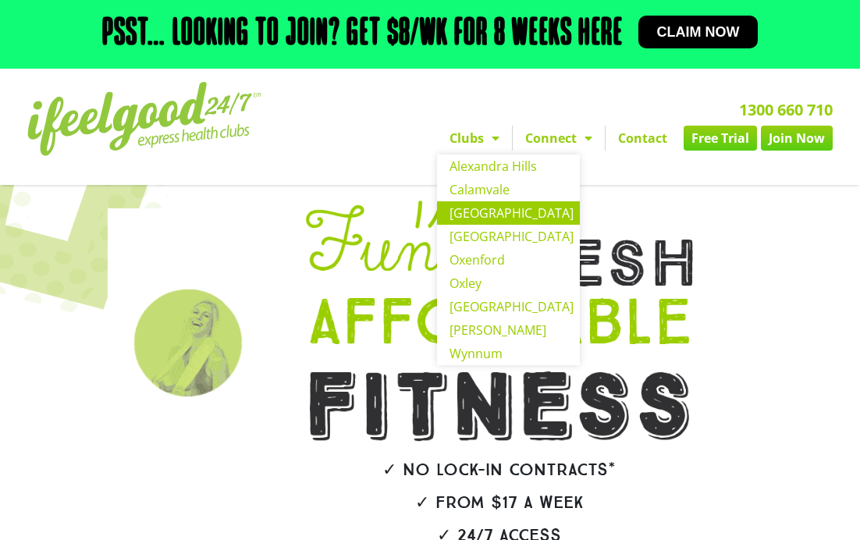
click at [485, 213] on link "[GEOGRAPHIC_DATA]" at bounding box center [508, 212] width 143 height 23
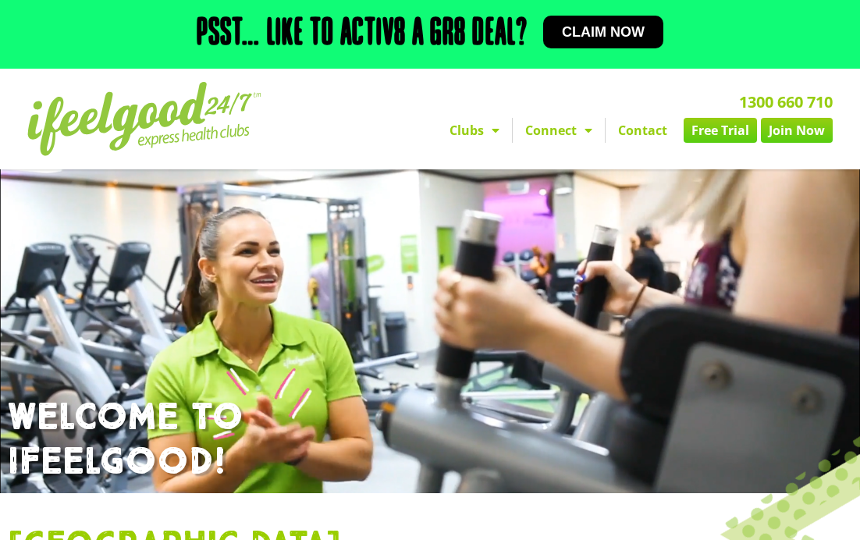
click at [176, 129] on img at bounding box center [144, 119] width 234 height 74
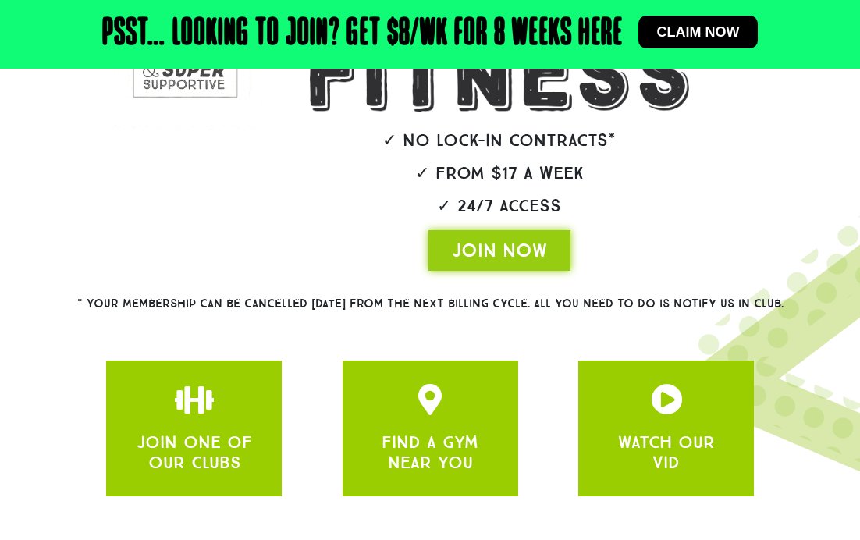
scroll to position [421, 0]
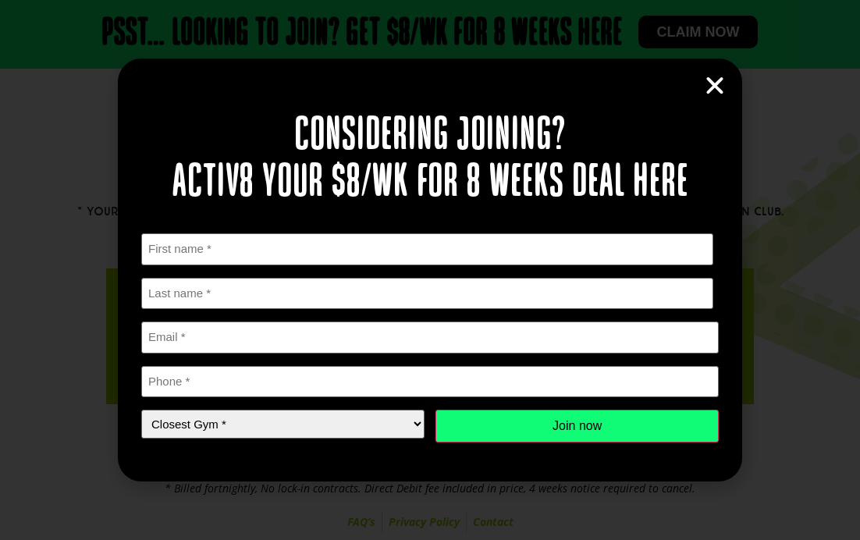
click at [724, 80] on icon "Close" at bounding box center [714, 85] width 23 height 23
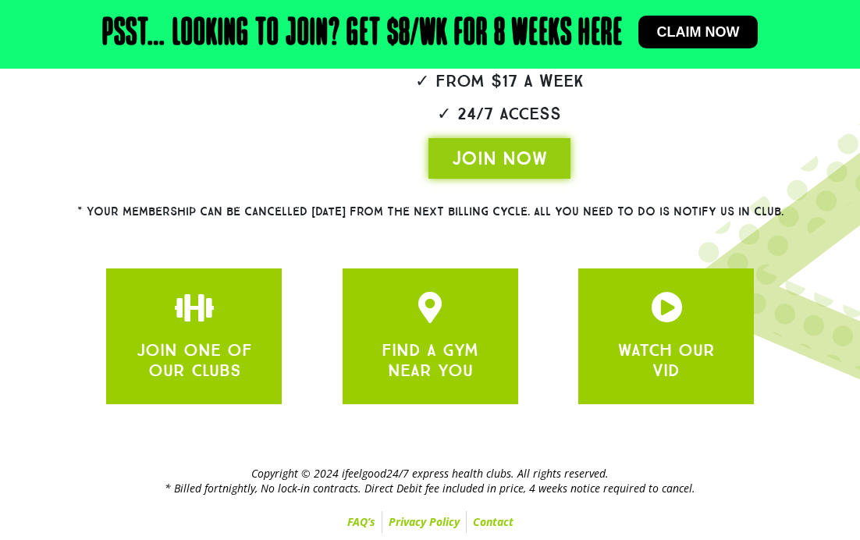
click at [472, 46] on h2 "Psst… Looking to join? Get $8/wk for 8 weeks here" at bounding box center [362, 34] width 521 height 37
click at [696, 34] on span "Claim now" at bounding box center [698, 32] width 83 height 14
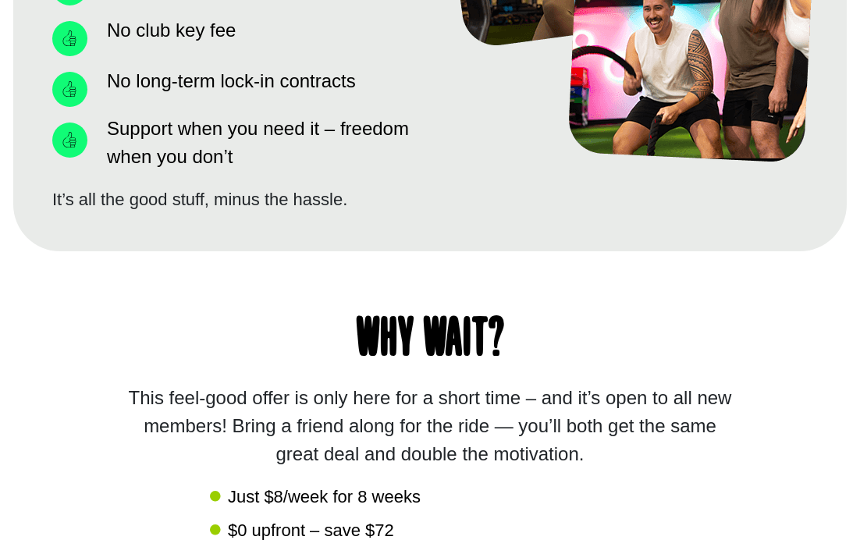
scroll to position [1353, 0]
